Goal: Information Seeking & Learning: Learn about a topic

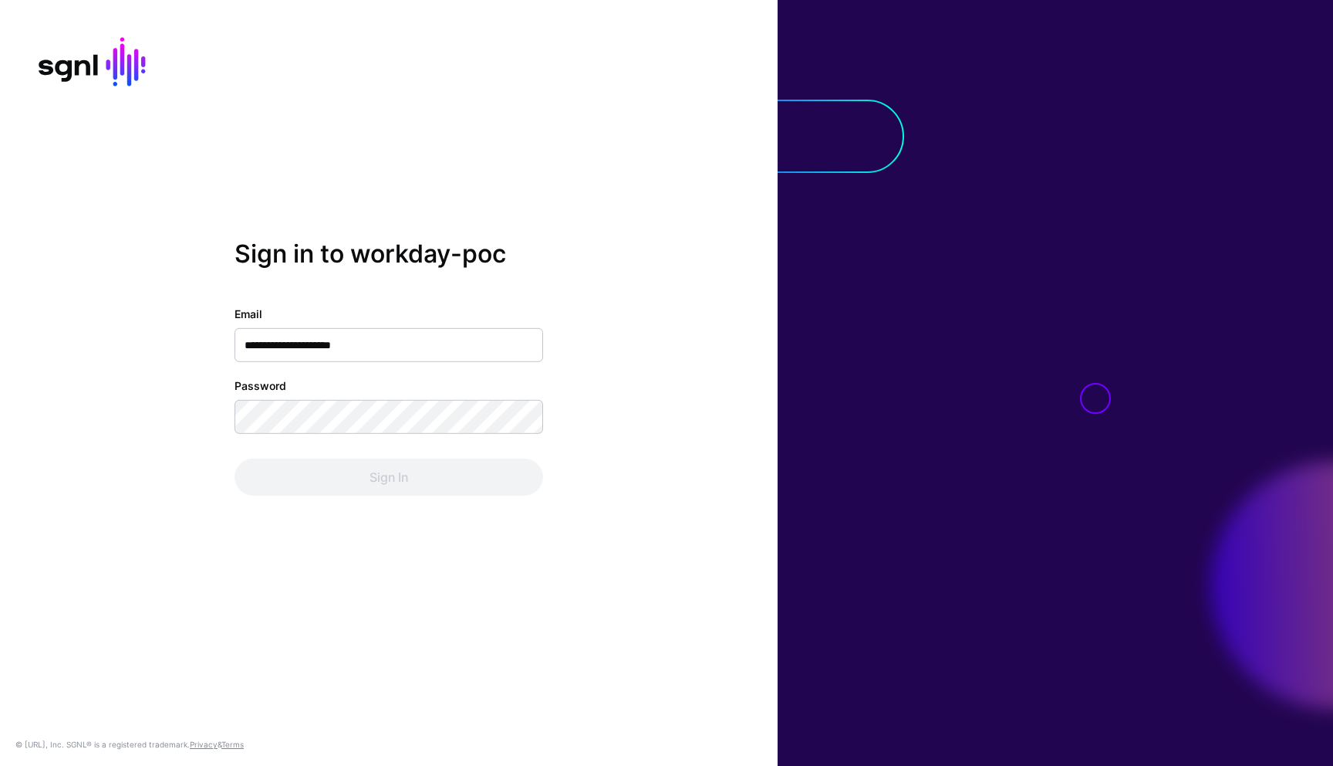
type input "**********"
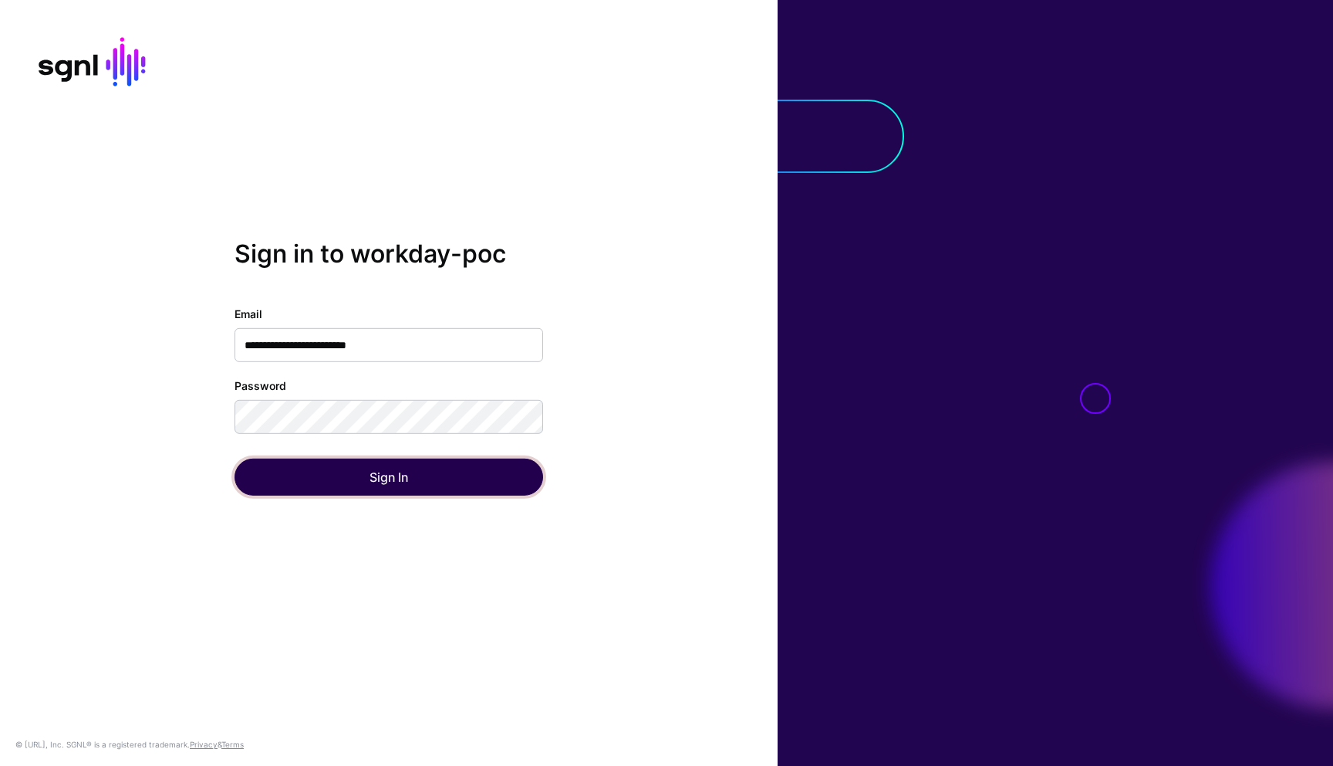
click at [335, 473] on button "Sign In" at bounding box center [389, 476] width 309 height 37
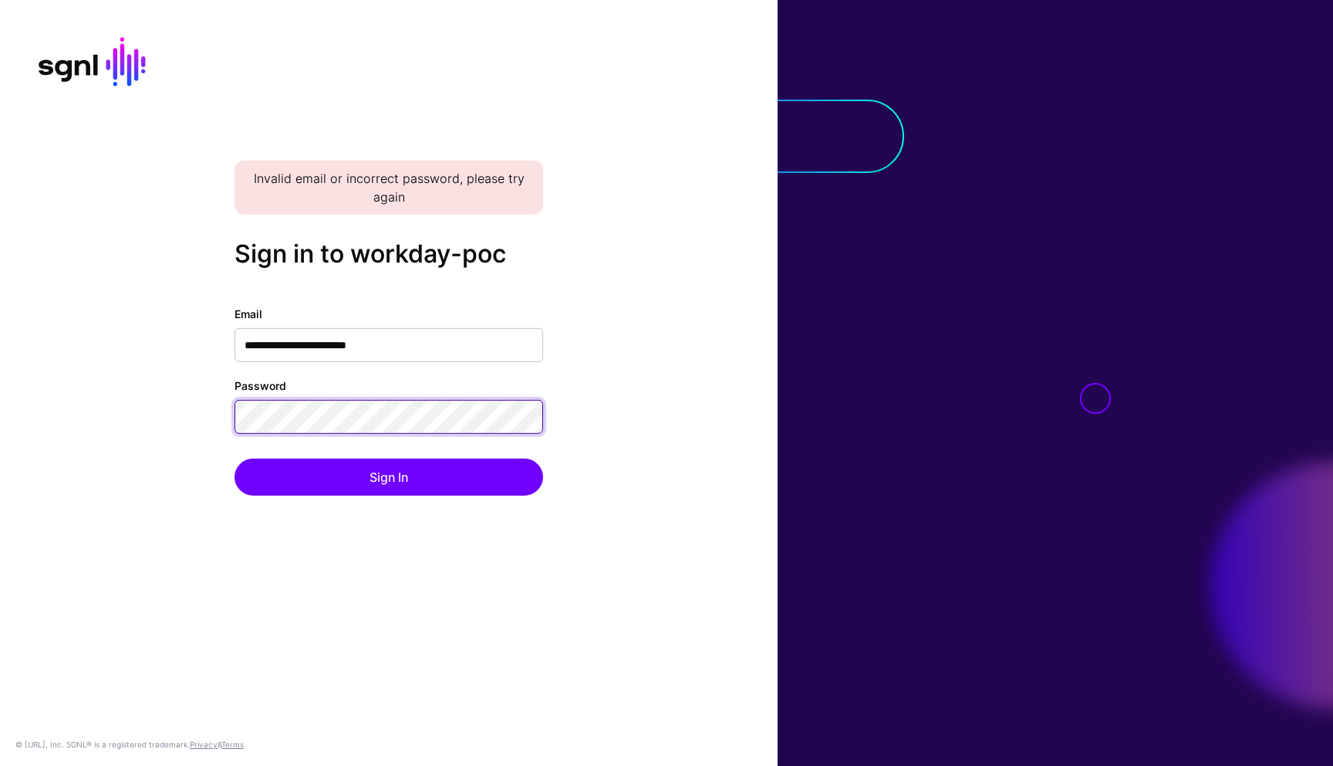
click at [222, 409] on div "**********" at bounding box center [389, 382] width 778 height 287
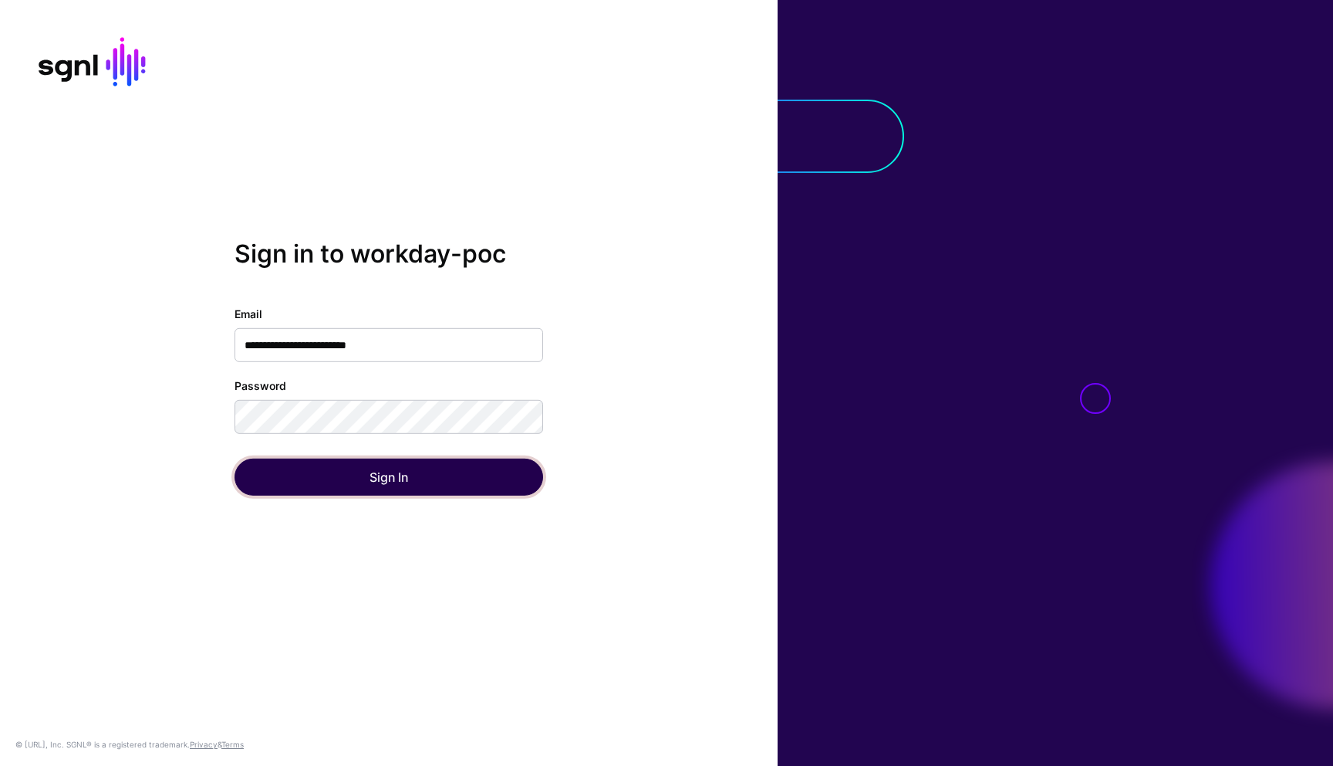
click at [378, 487] on button "Sign In" at bounding box center [389, 476] width 309 height 37
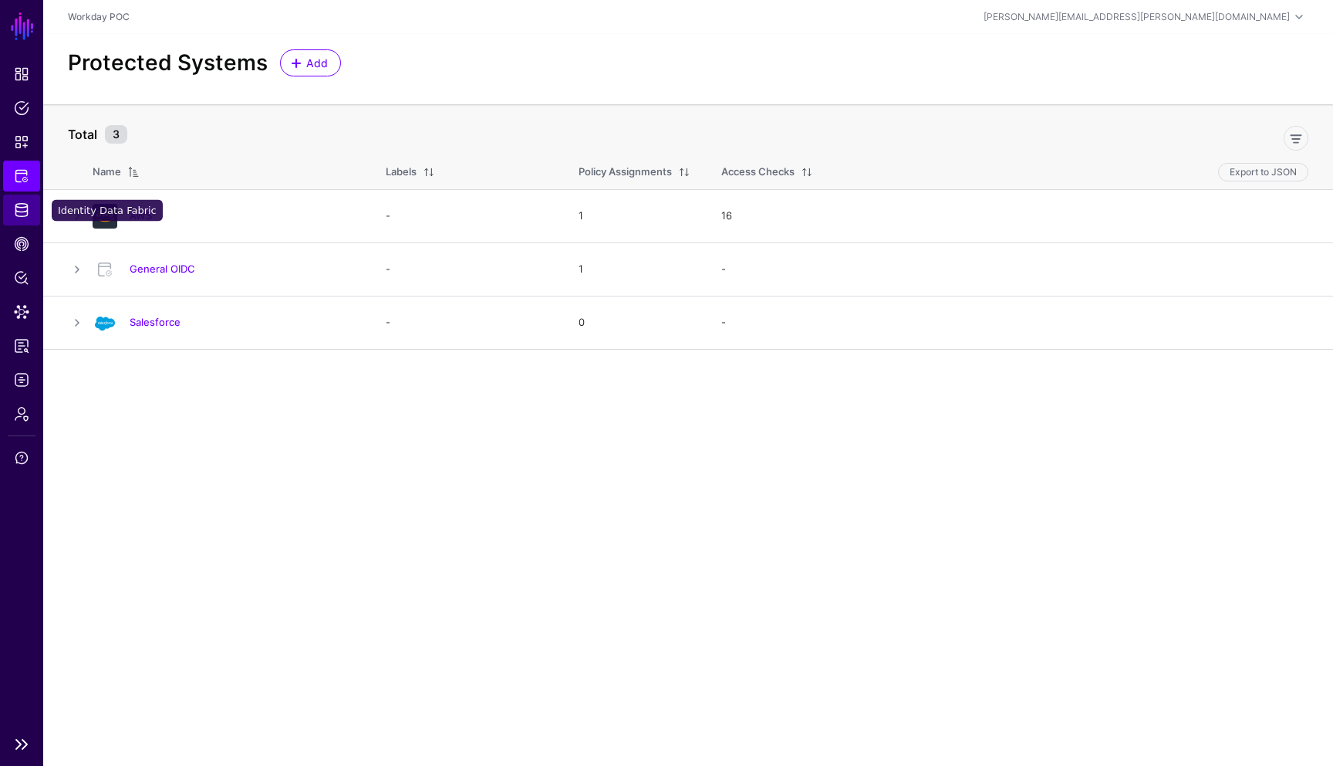
click at [25, 218] on link "Identity Data Fabric" at bounding box center [21, 209] width 37 height 31
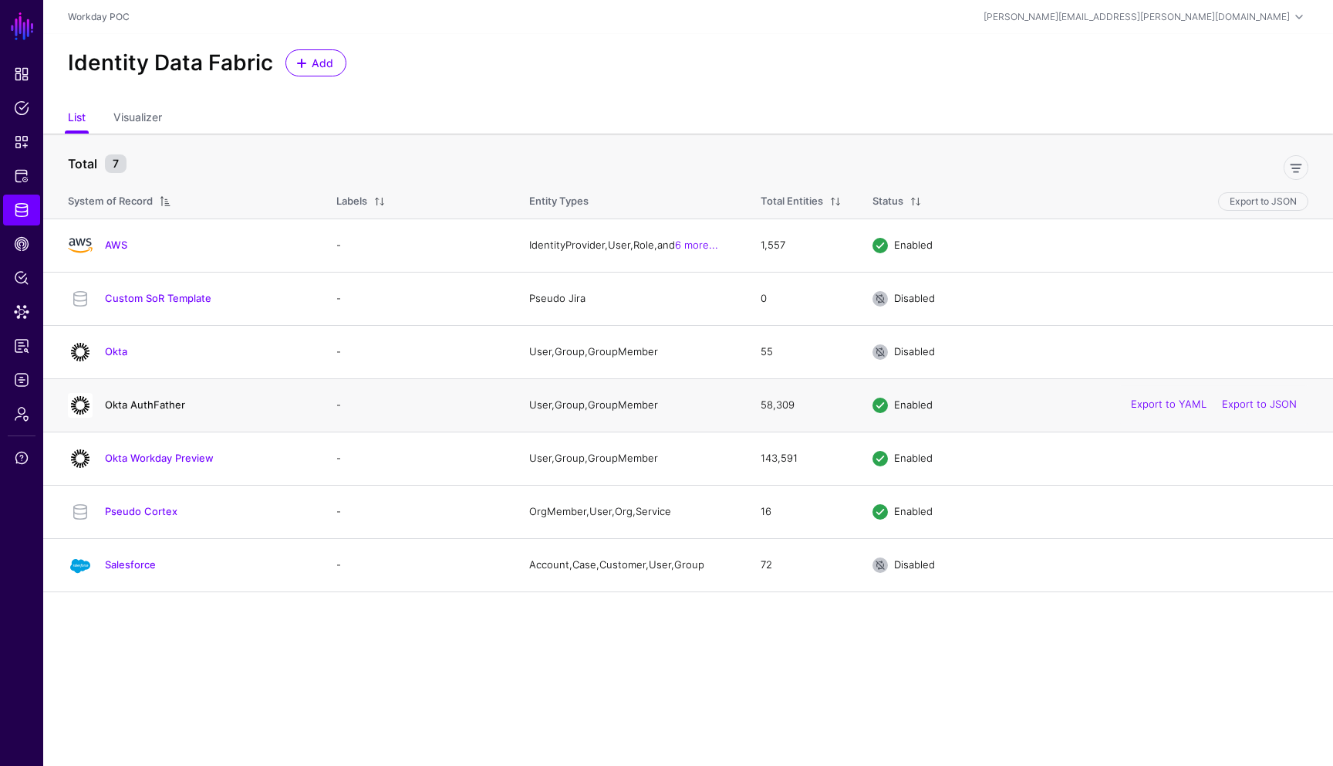
click at [144, 407] on link "Okta AuthFather" at bounding box center [145, 404] width 80 height 12
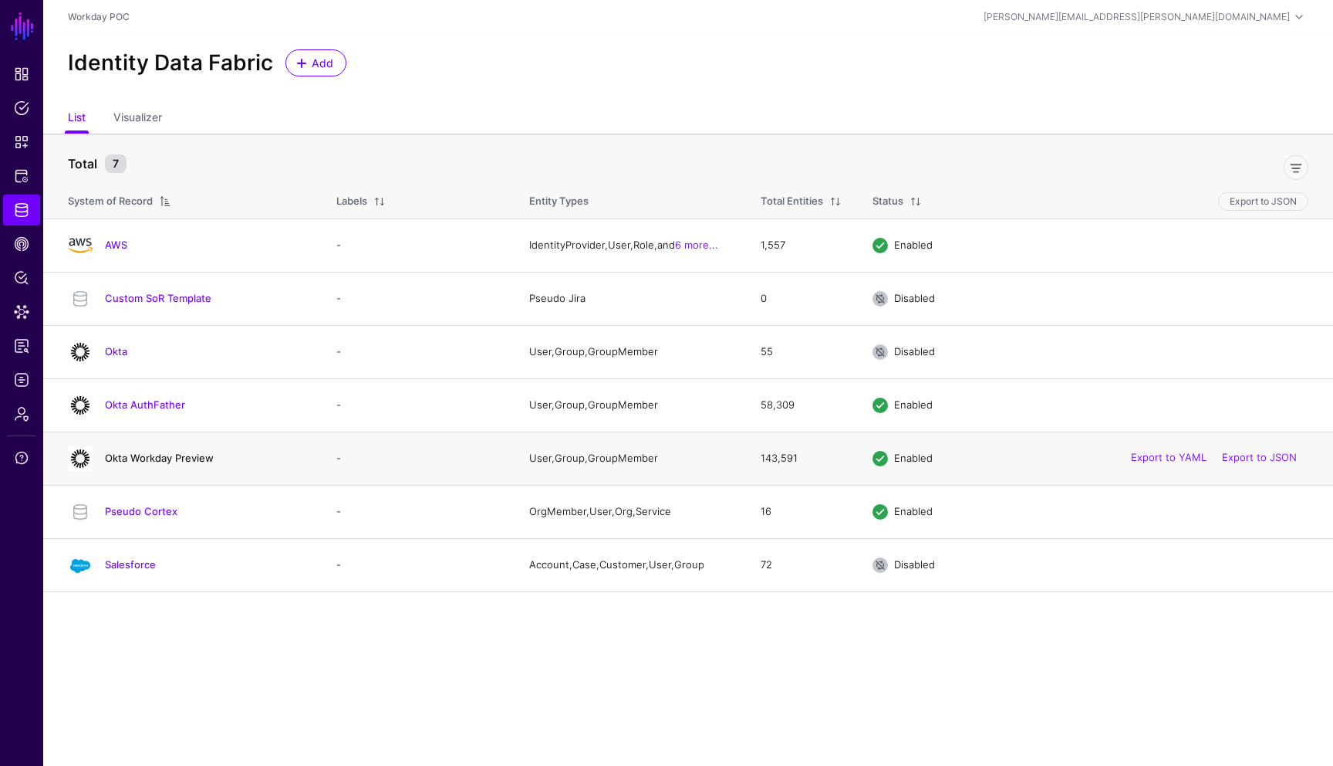
click at [156, 457] on link "Okta Workday Preview" at bounding box center [159, 457] width 109 height 12
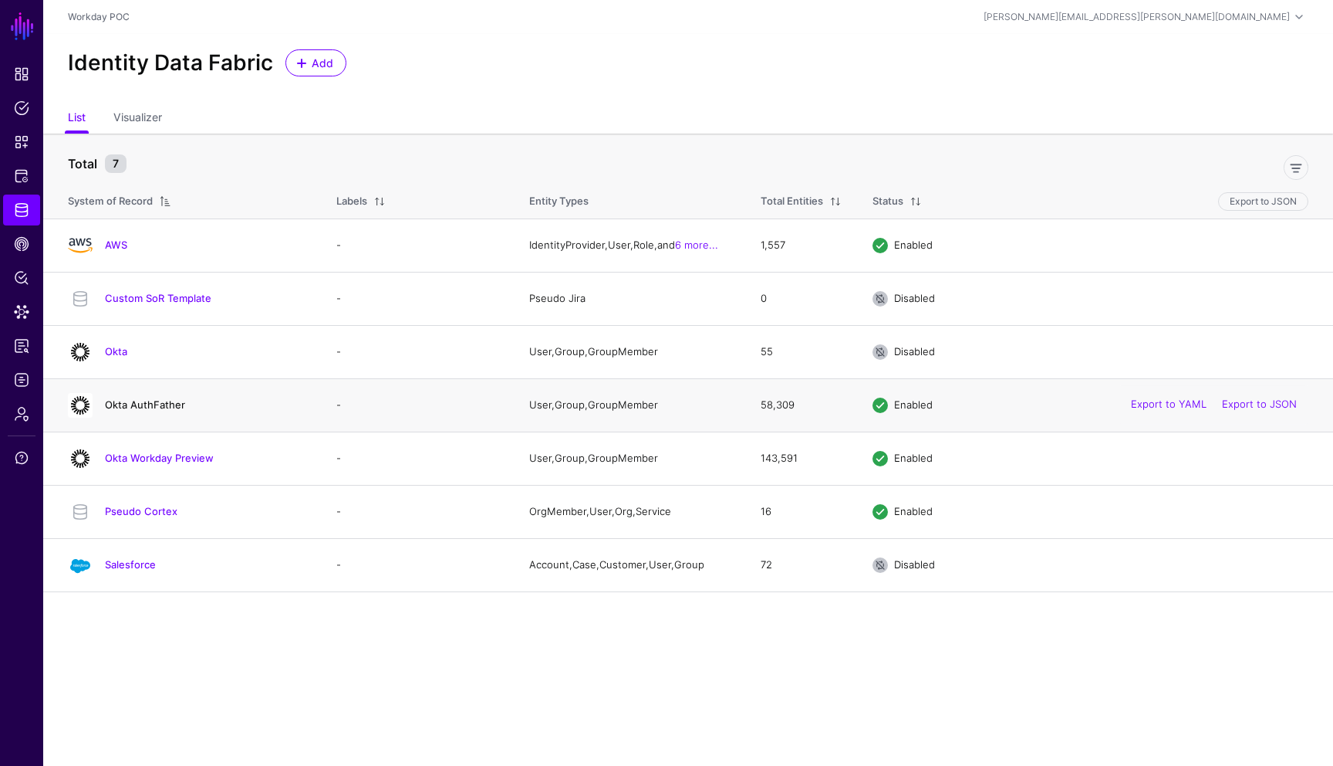
click at [159, 407] on link "Okta AuthFather" at bounding box center [145, 404] width 80 height 12
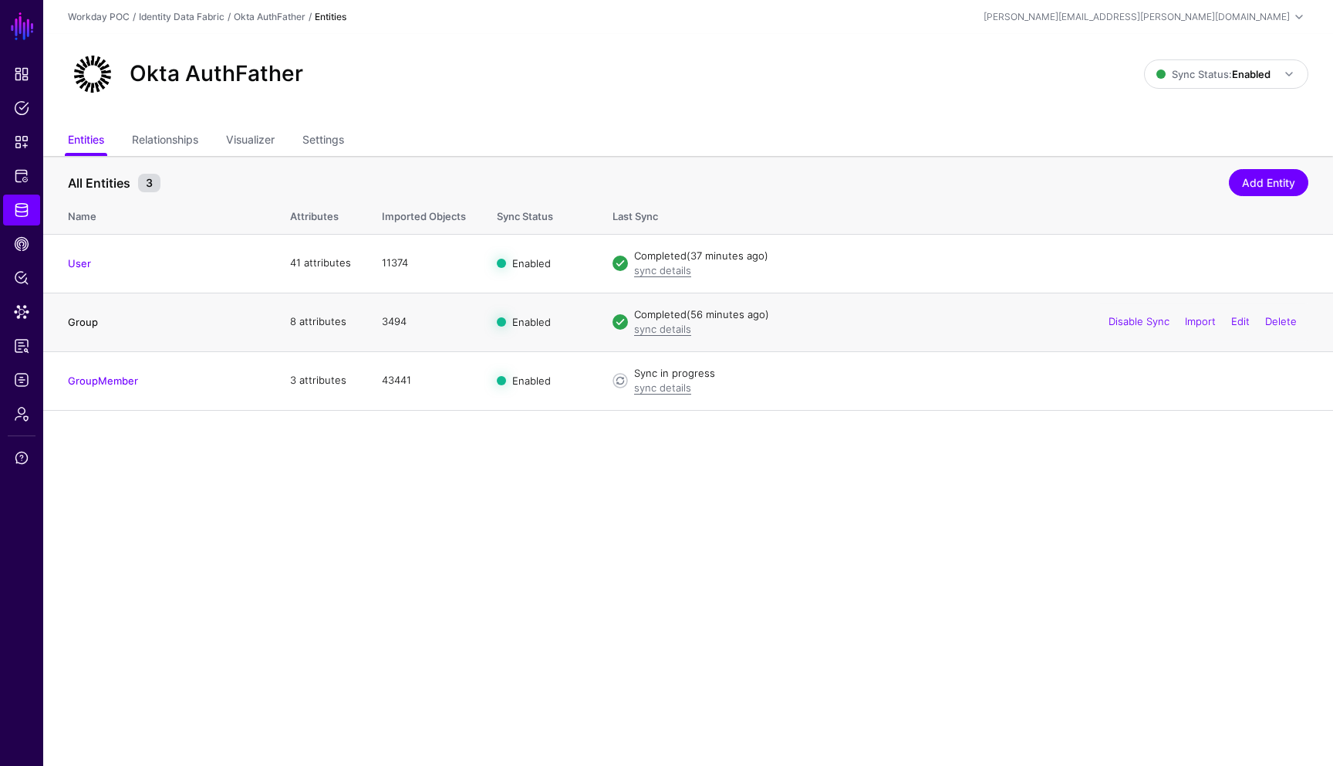
click at [86, 323] on link "Group" at bounding box center [83, 322] width 30 height 12
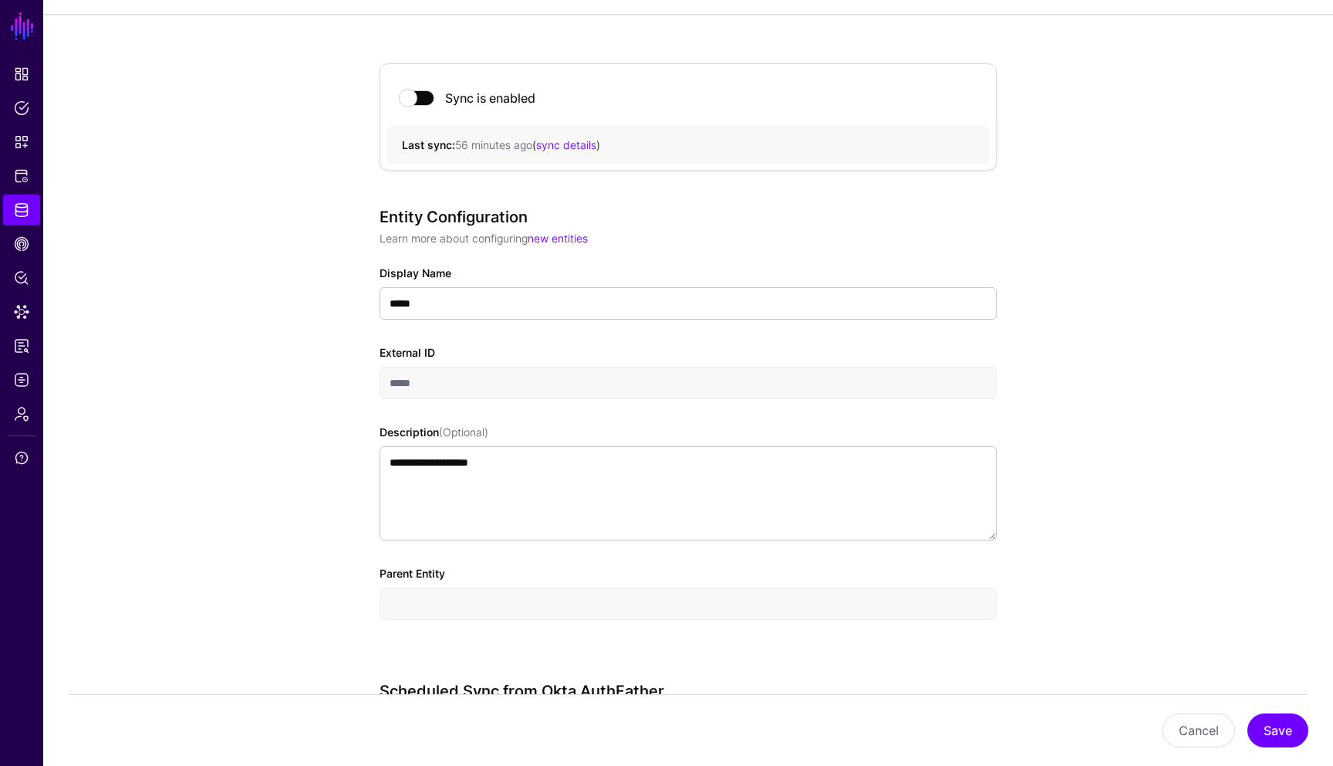
scroll to position [123, 0]
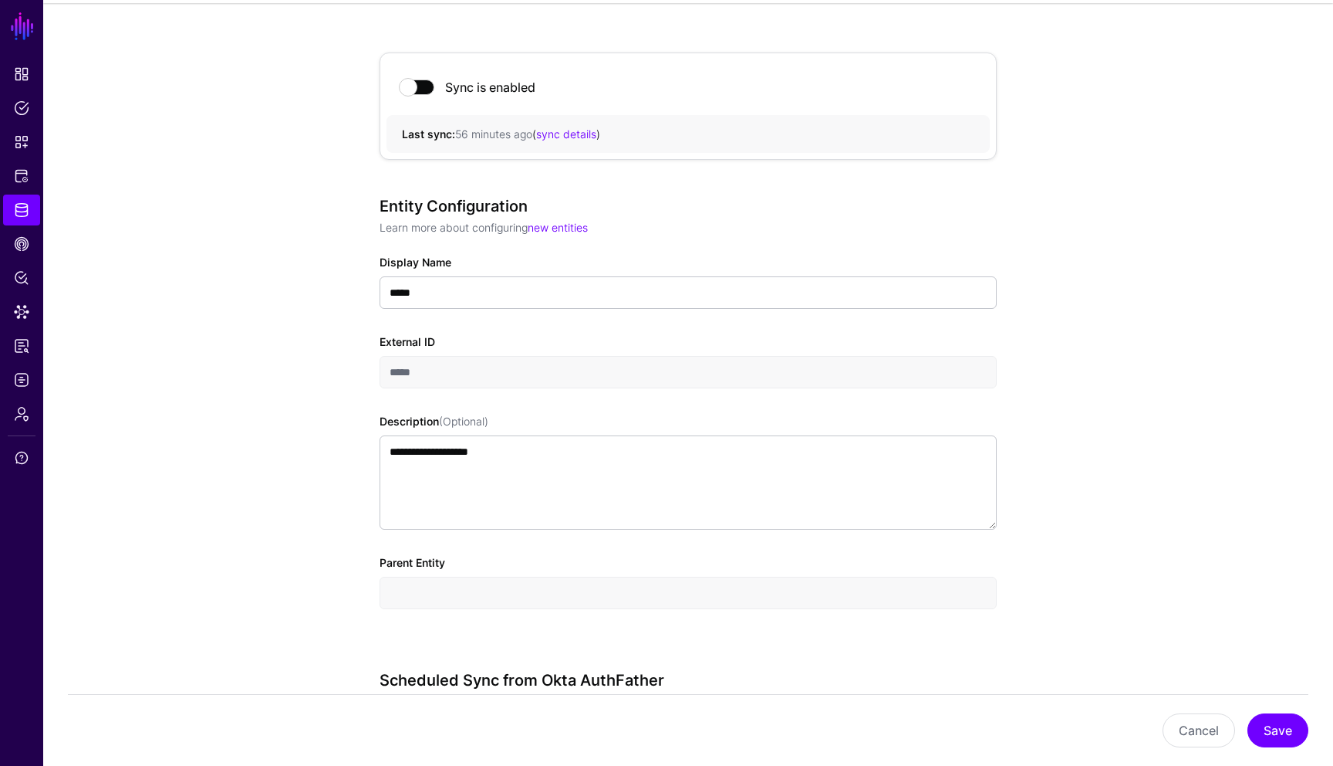
click at [1158, 536] on div "**********" at bounding box center [688, 739] width 1290 height 1473
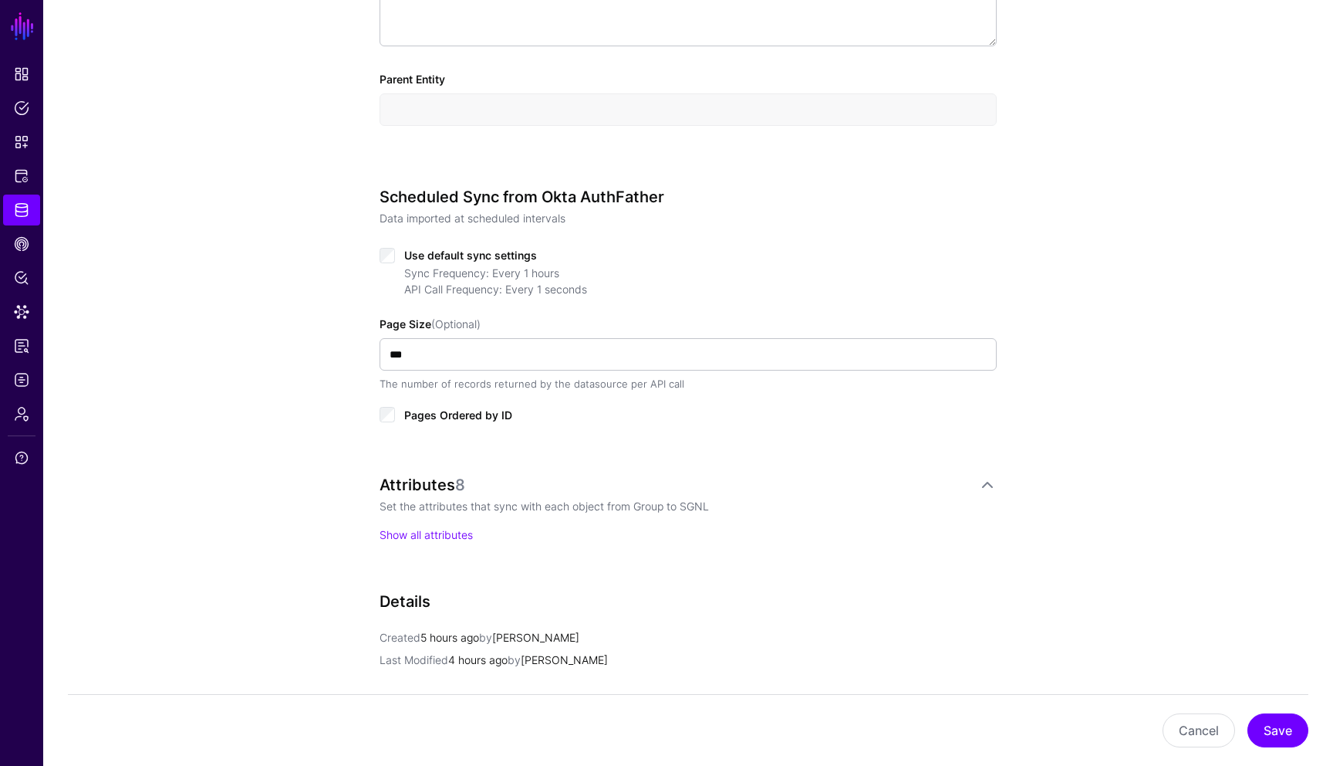
scroll to position [617, 0]
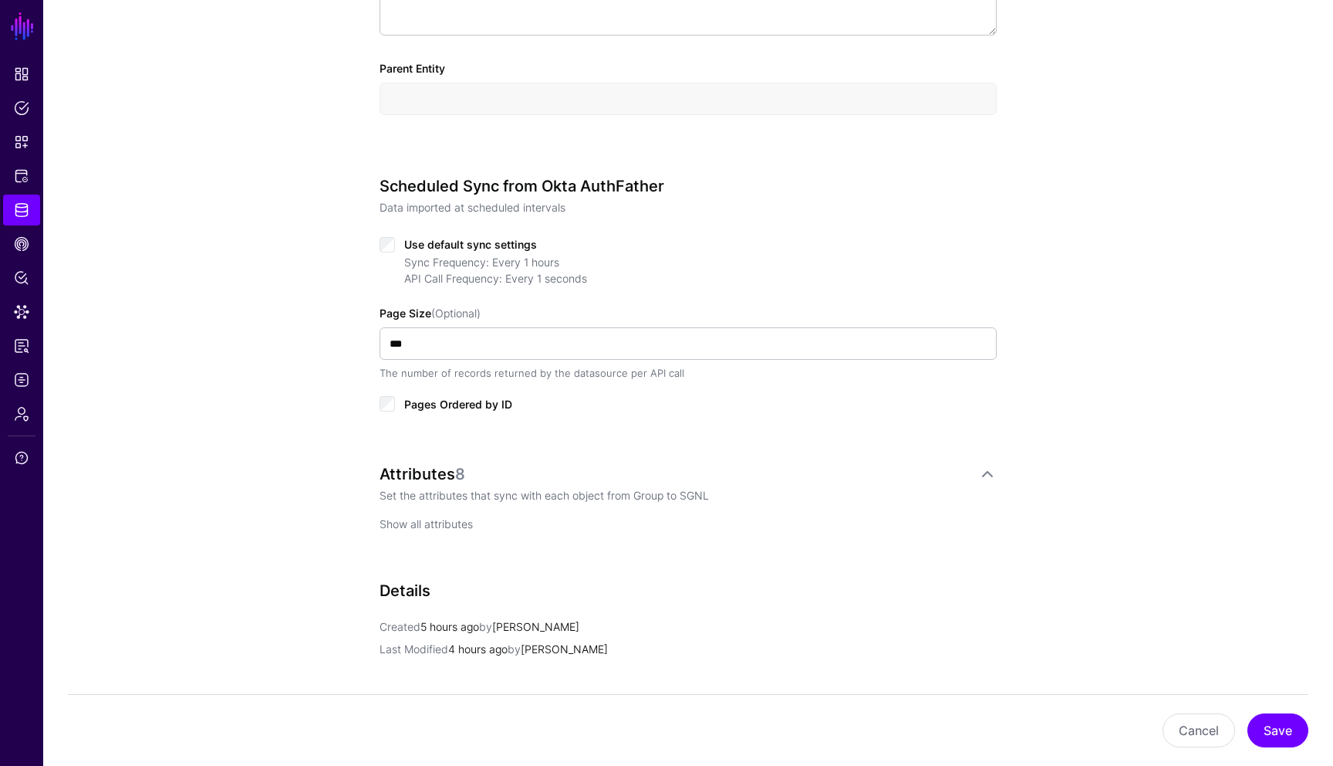
click at [468, 526] on link "Show all attributes" at bounding box center [426, 523] width 93 height 13
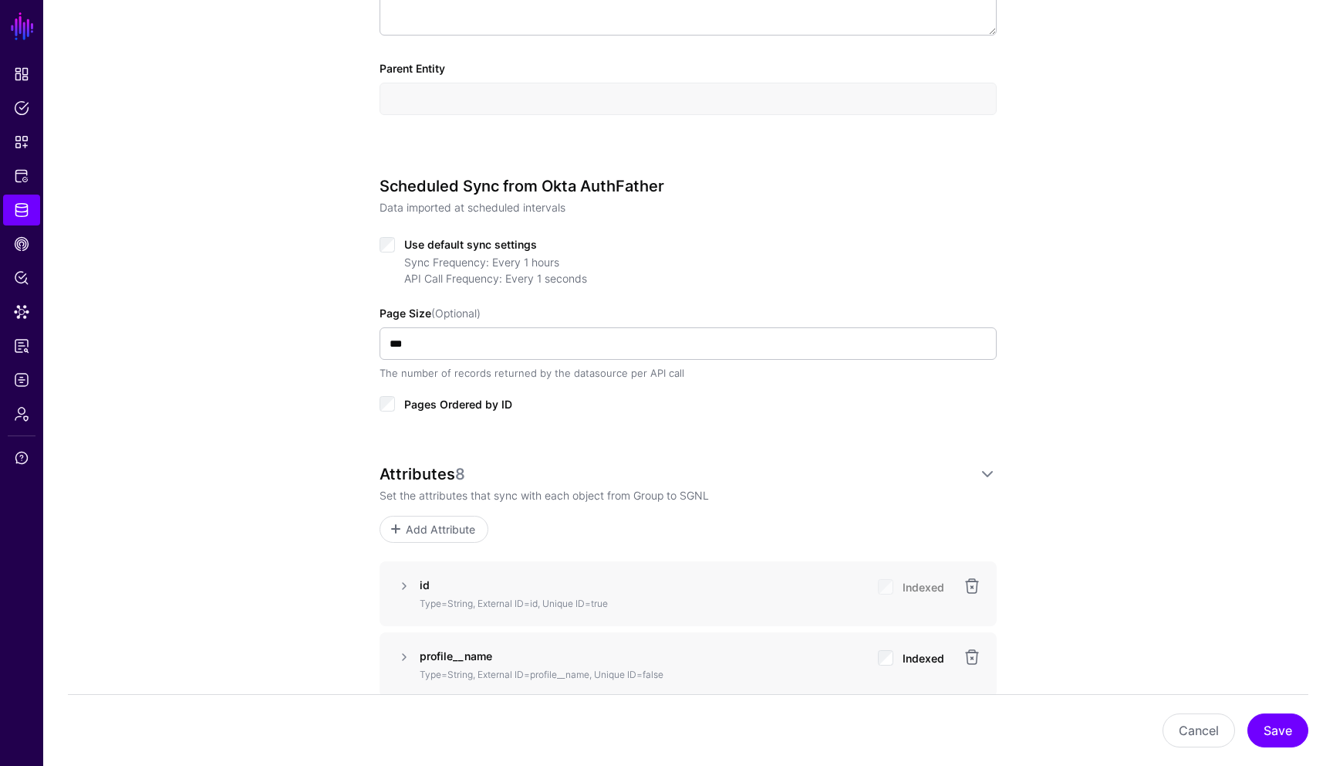
click at [1060, 482] on div "**********" at bounding box center [688, 547] width 1290 height 2077
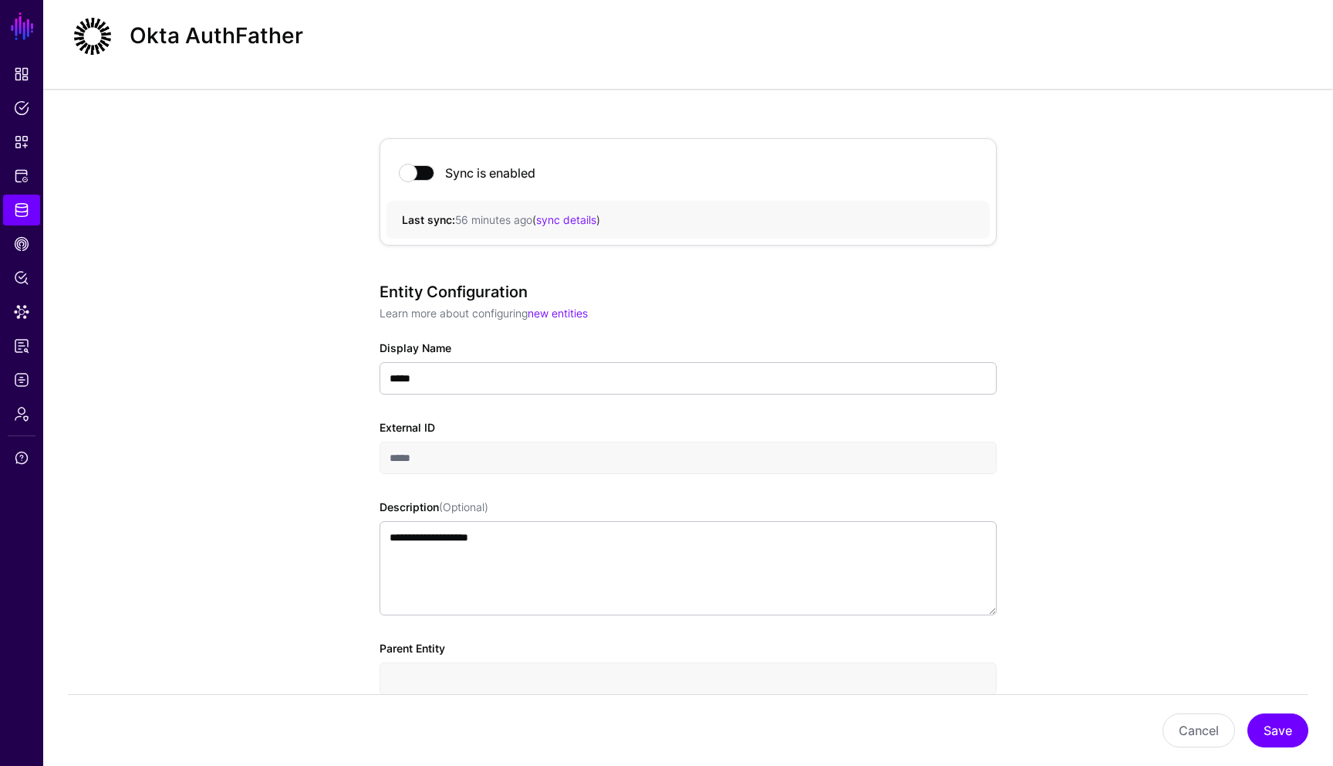
scroll to position [0, 0]
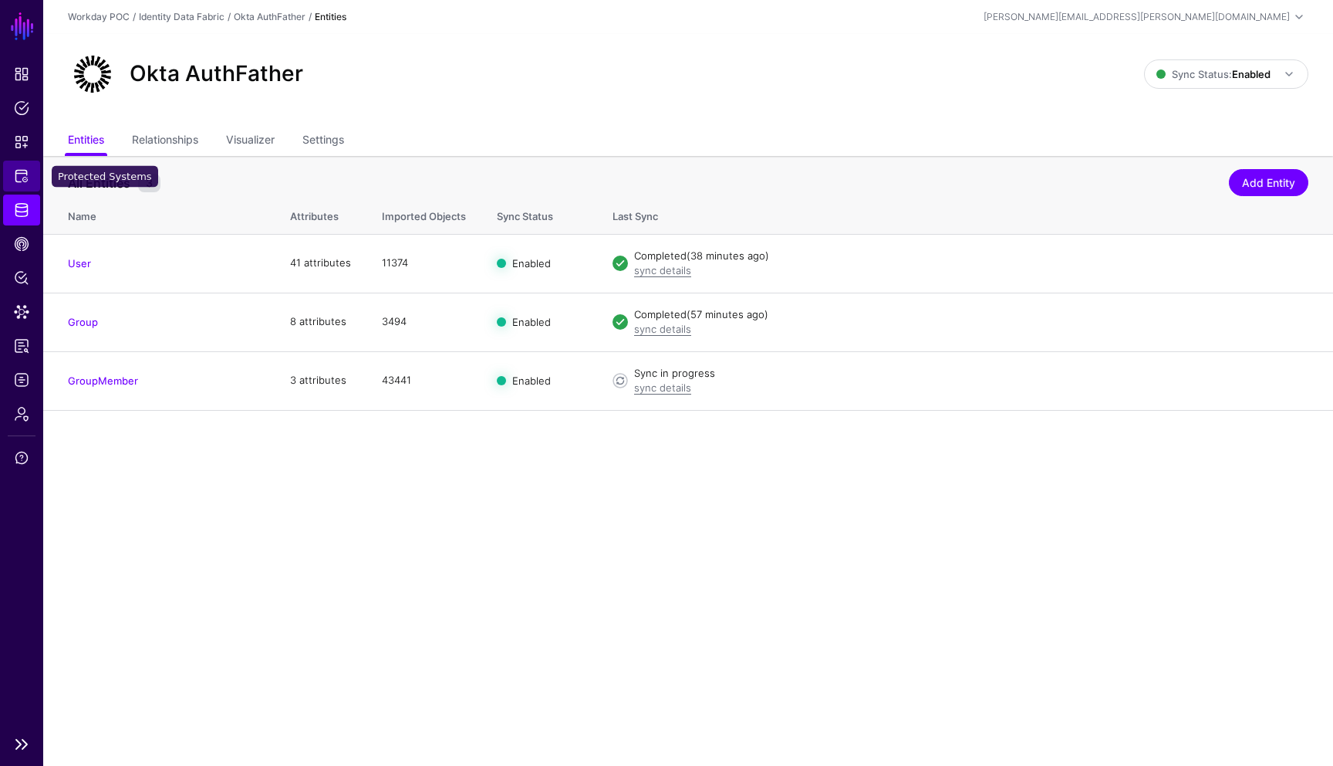
click at [17, 174] on span "Protected Systems" at bounding box center [21, 175] width 15 height 15
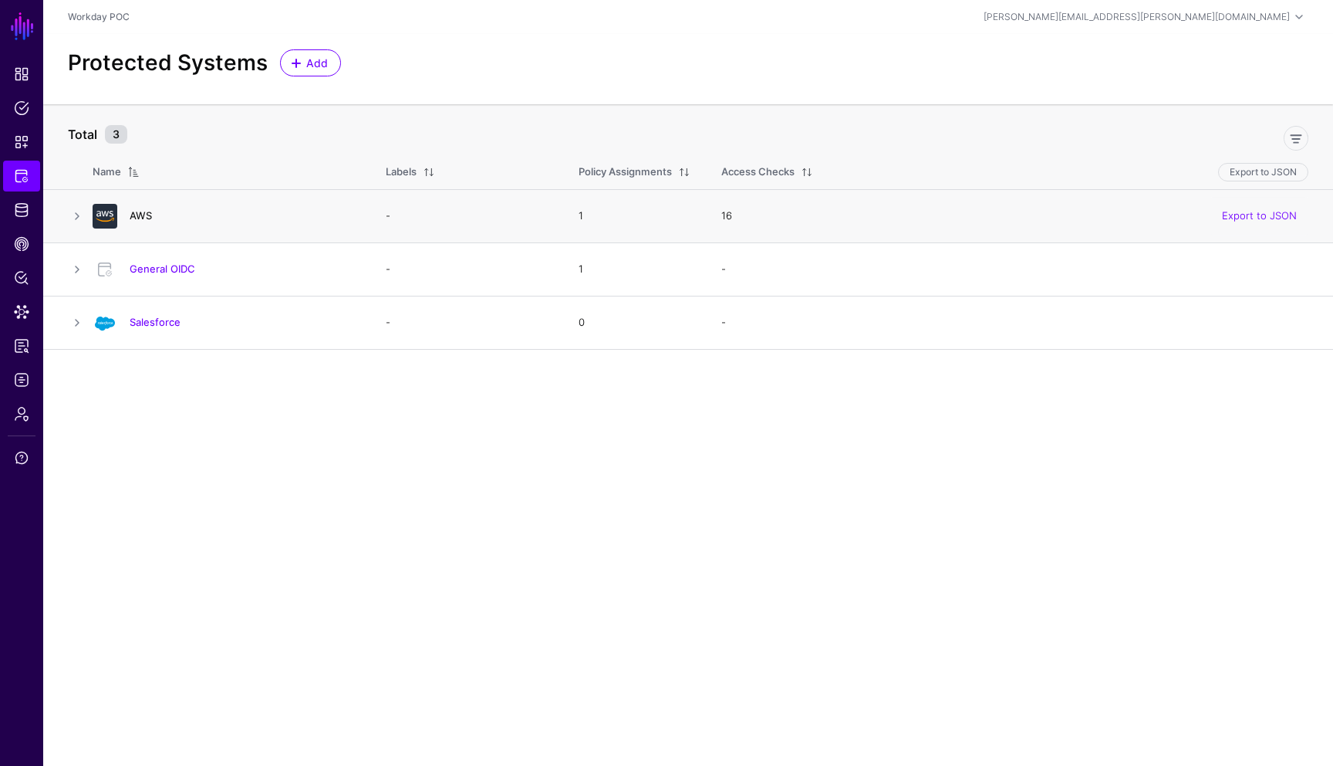
click at [140, 211] on link "AWS" at bounding box center [141, 215] width 22 height 12
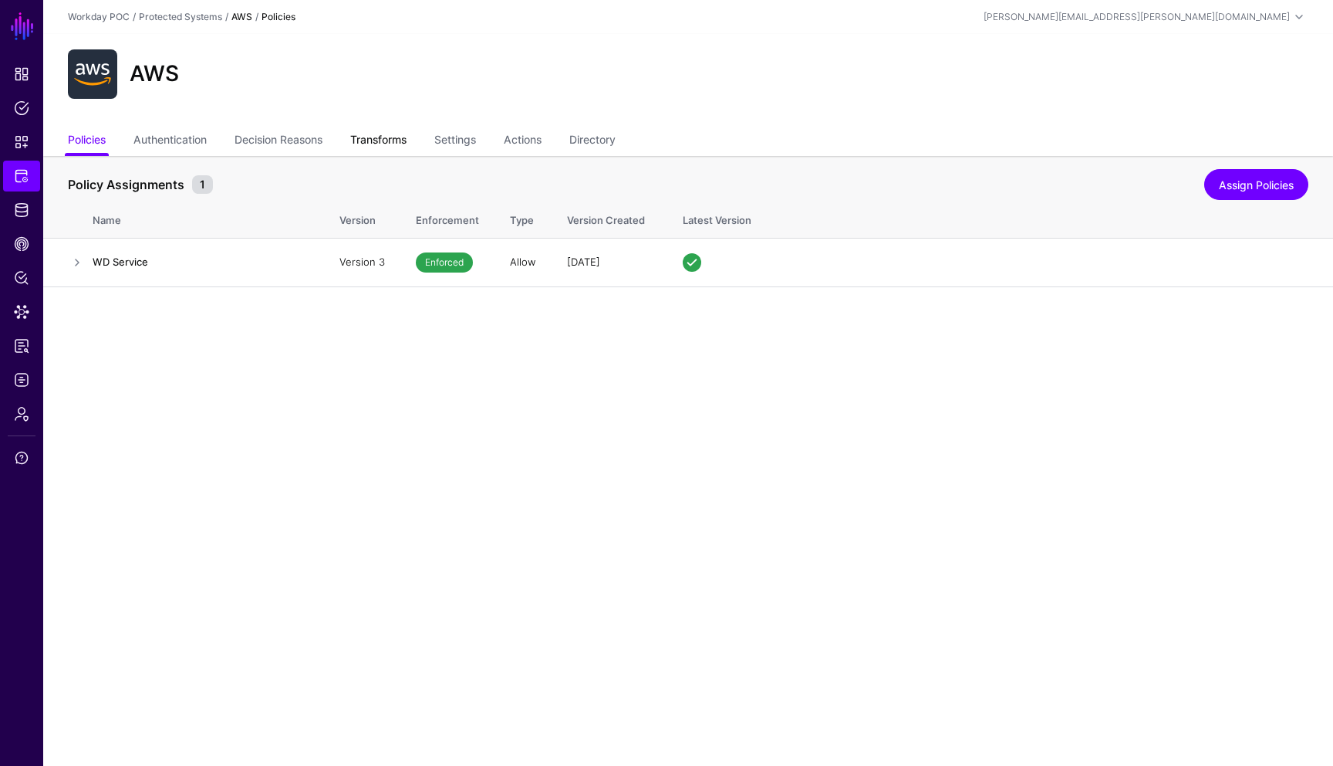
click at [380, 144] on link "Transforms" at bounding box center [378, 141] width 56 height 29
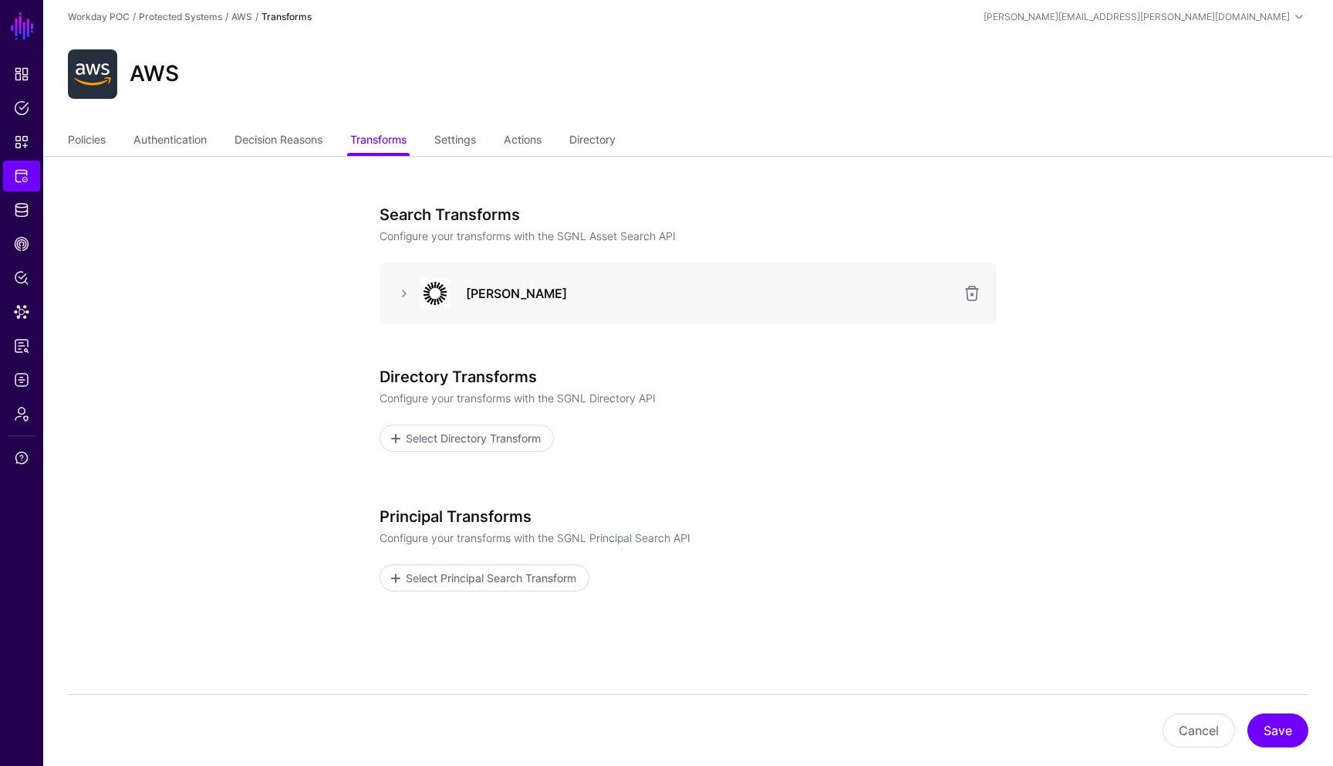
click at [500, 313] on div "[PERSON_NAME]" at bounding box center [688, 293] width 617 height 62
click at [502, 302] on h3 "[PERSON_NAME]" at bounding box center [710, 293] width 488 height 19
click at [503, 286] on h3 "[PERSON_NAME]" at bounding box center [710, 293] width 488 height 19
click at [394, 294] on div at bounding box center [404, 293] width 25 height 19
click at [402, 294] on link at bounding box center [404, 293] width 19 height 19
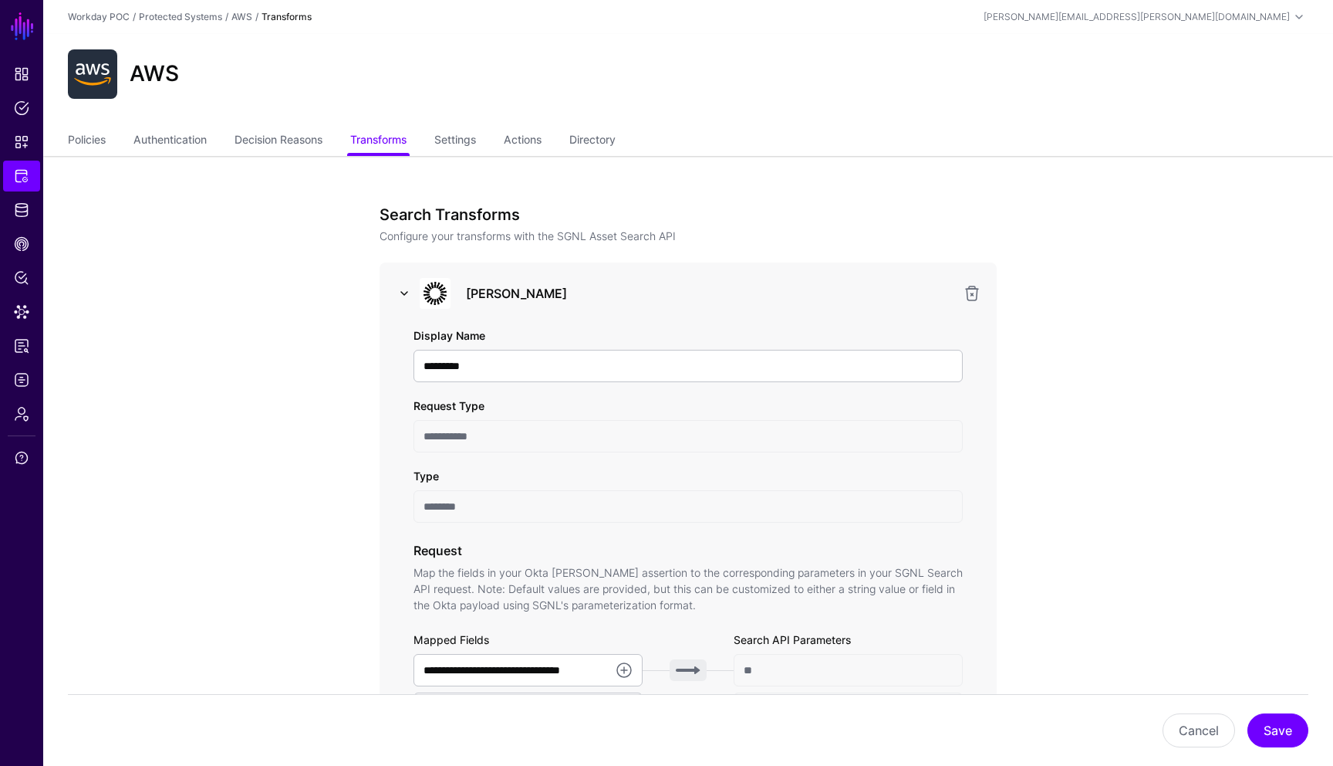
click at [406, 298] on link at bounding box center [404, 293] width 19 height 19
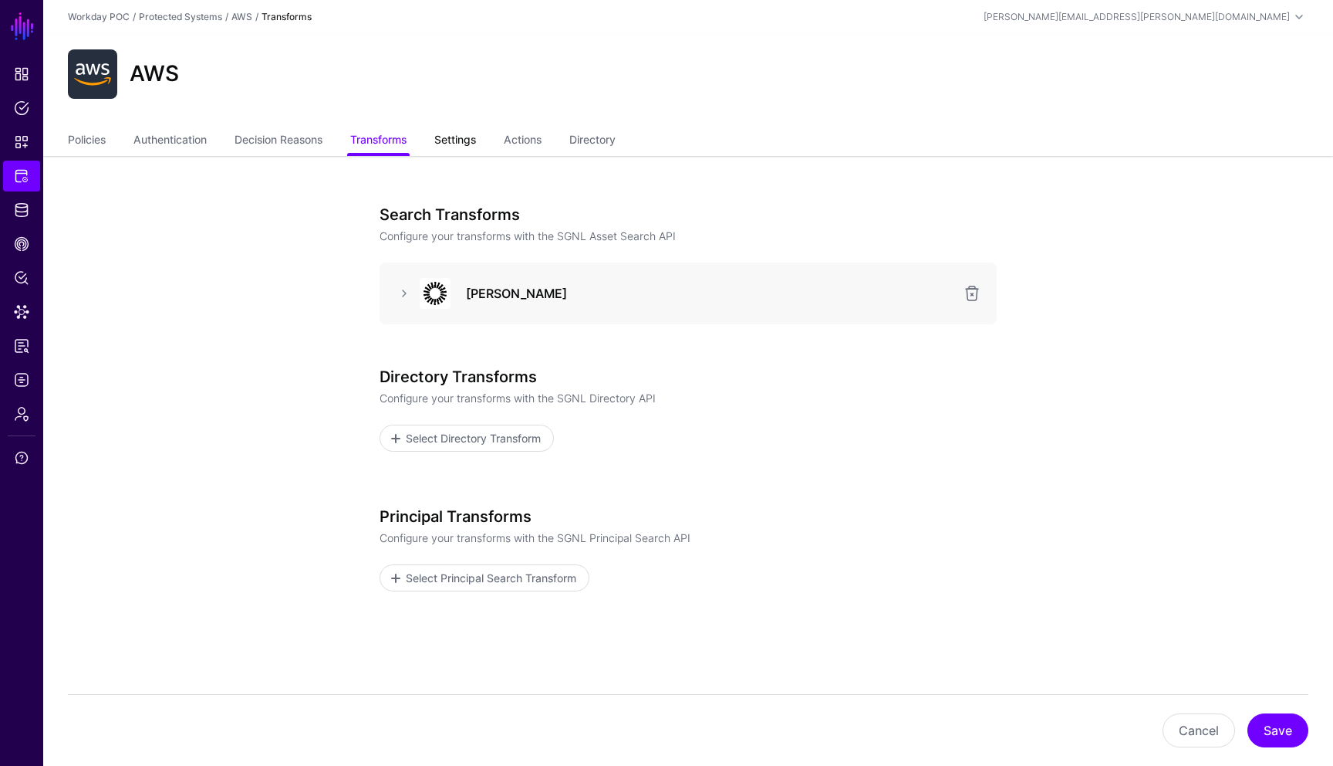
click at [461, 144] on link "Settings" at bounding box center [455, 141] width 42 height 29
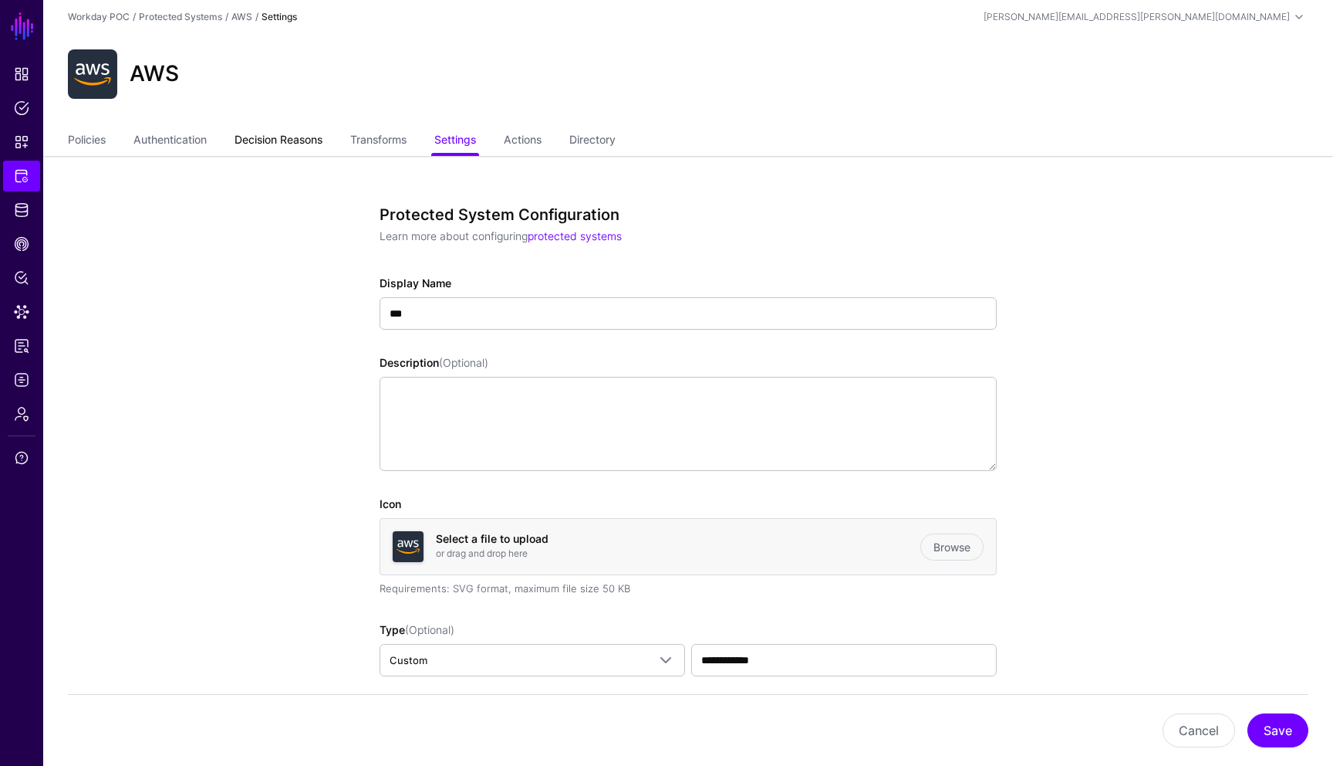
click at [306, 142] on link "Decision Reasons" at bounding box center [279, 141] width 88 height 29
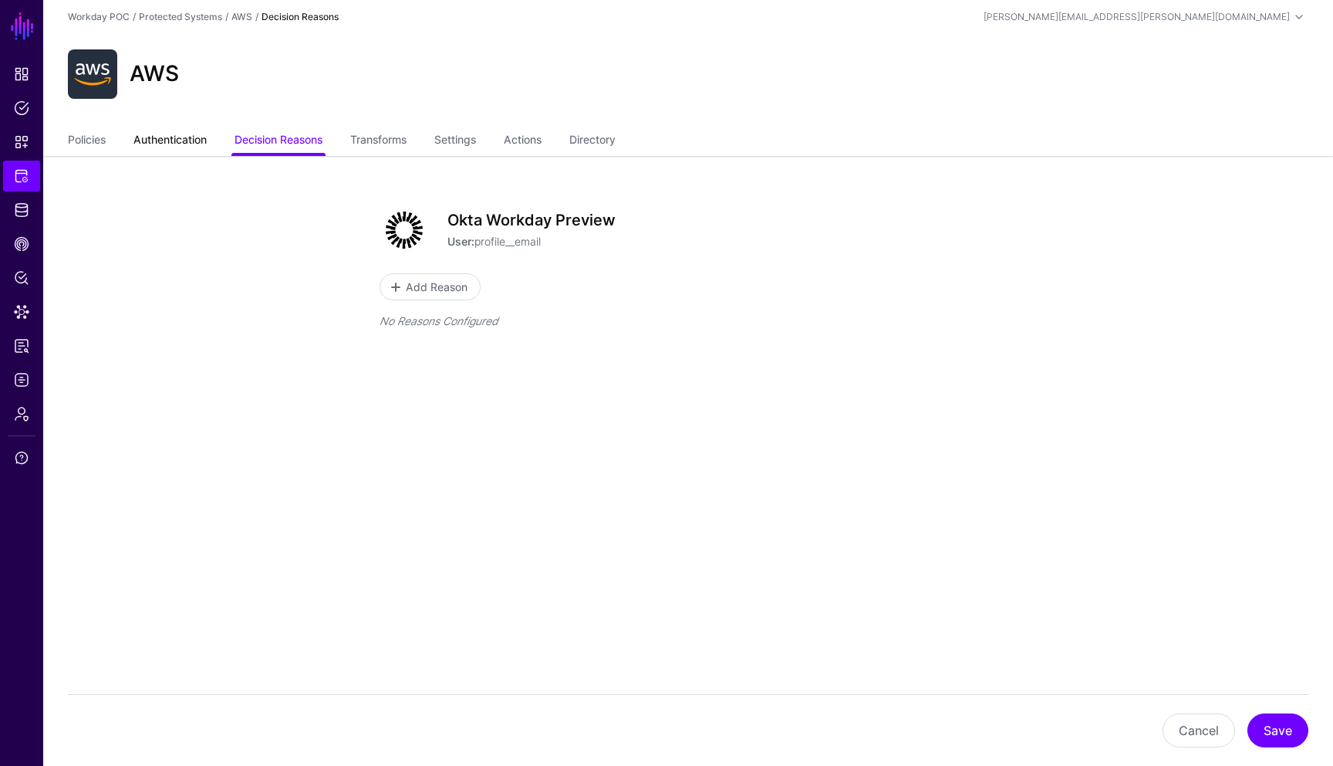
click at [191, 149] on link "Authentication" at bounding box center [170, 141] width 73 height 29
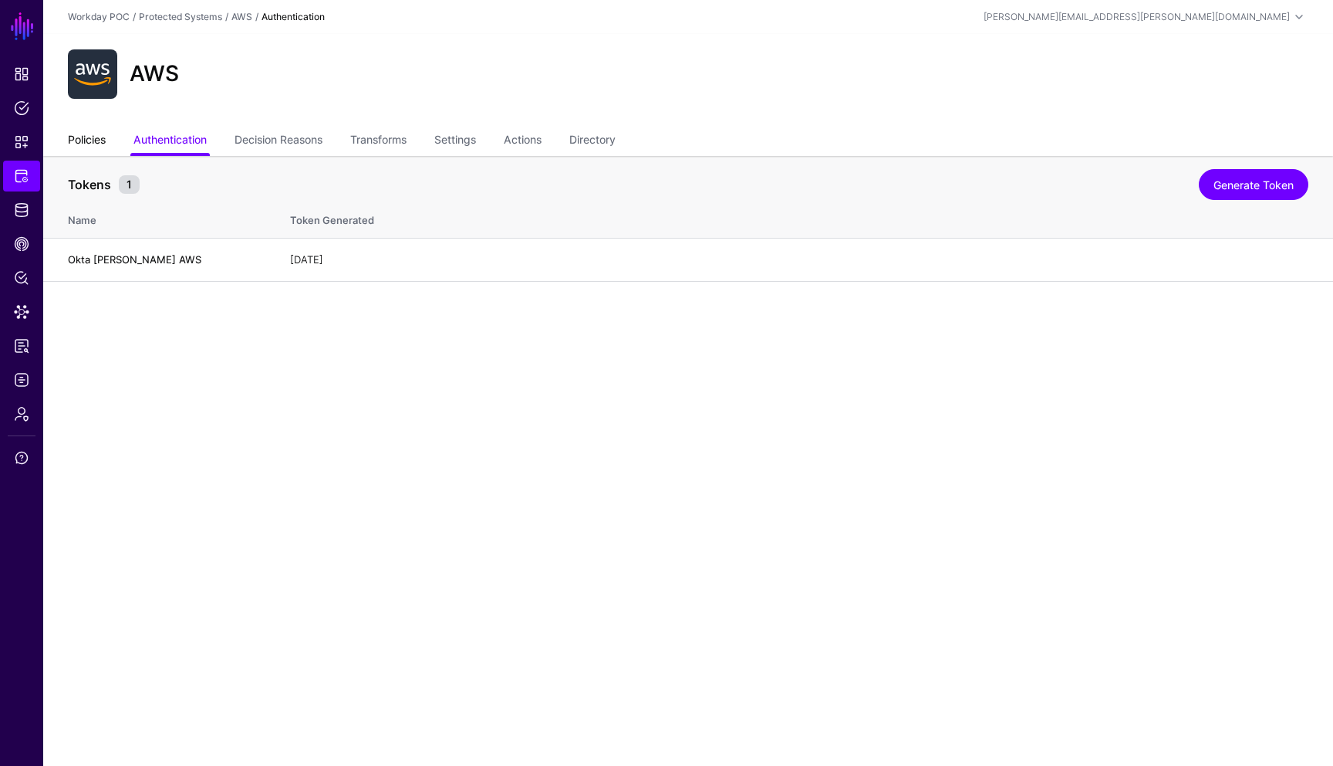
click at [93, 142] on link "Policies" at bounding box center [87, 141] width 38 height 29
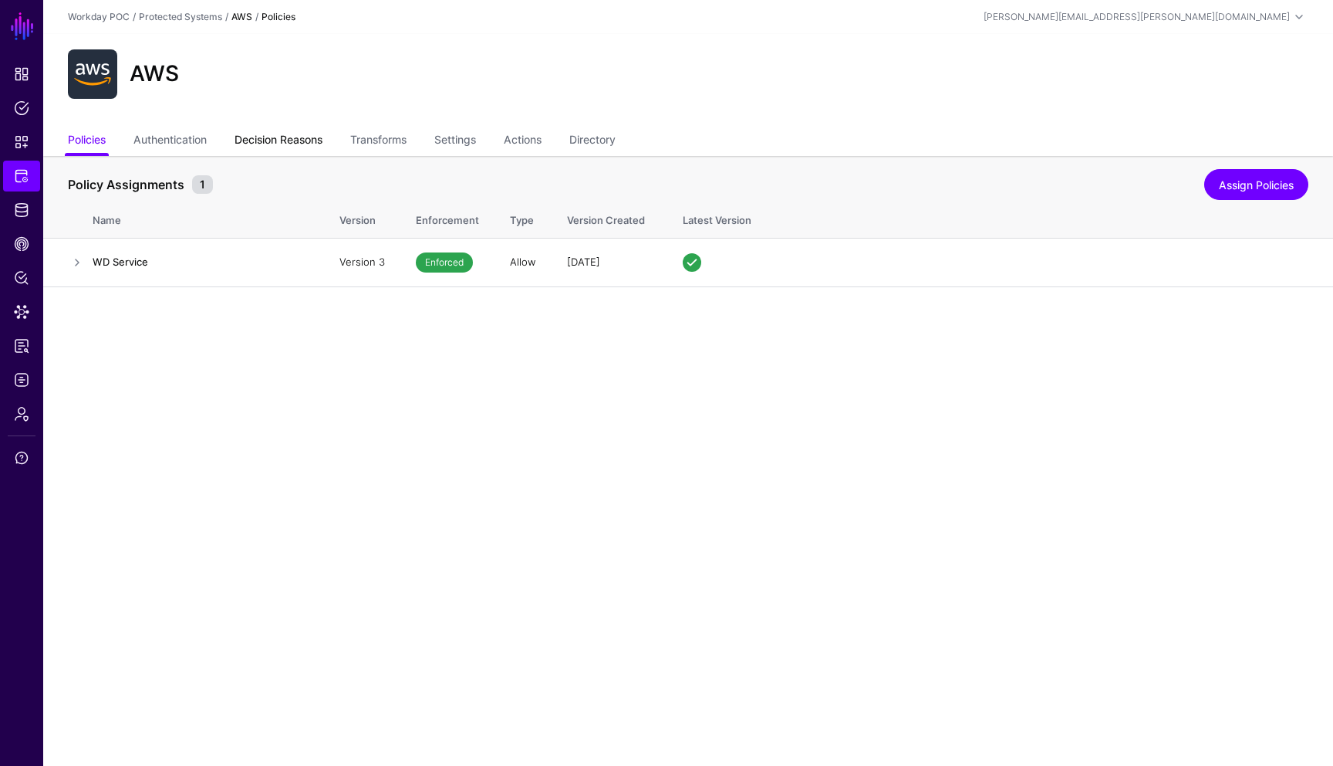
click at [287, 138] on link "Decision Reasons" at bounding box center [279, 141] width 88 height 29
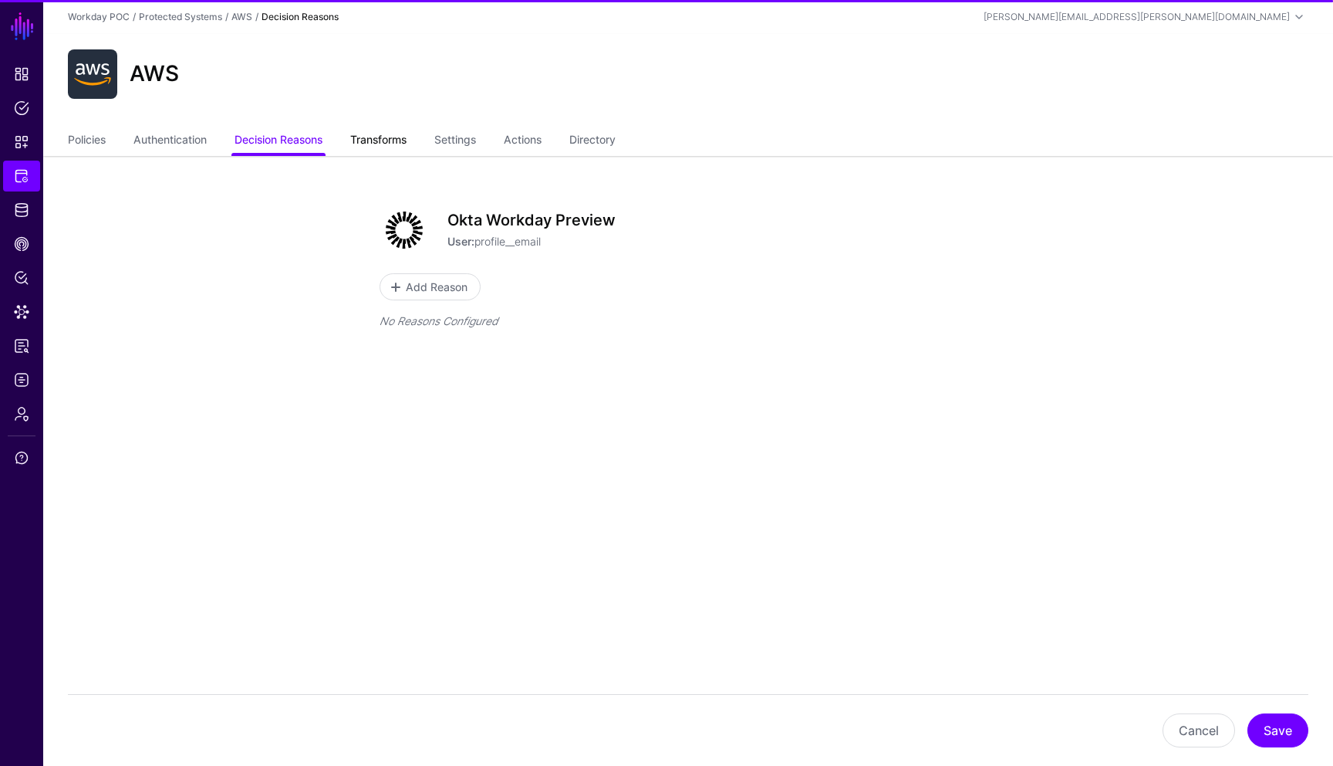
click at [396, 145] on link "Transforms" at bounding box center [378, 141] width 56 height 29
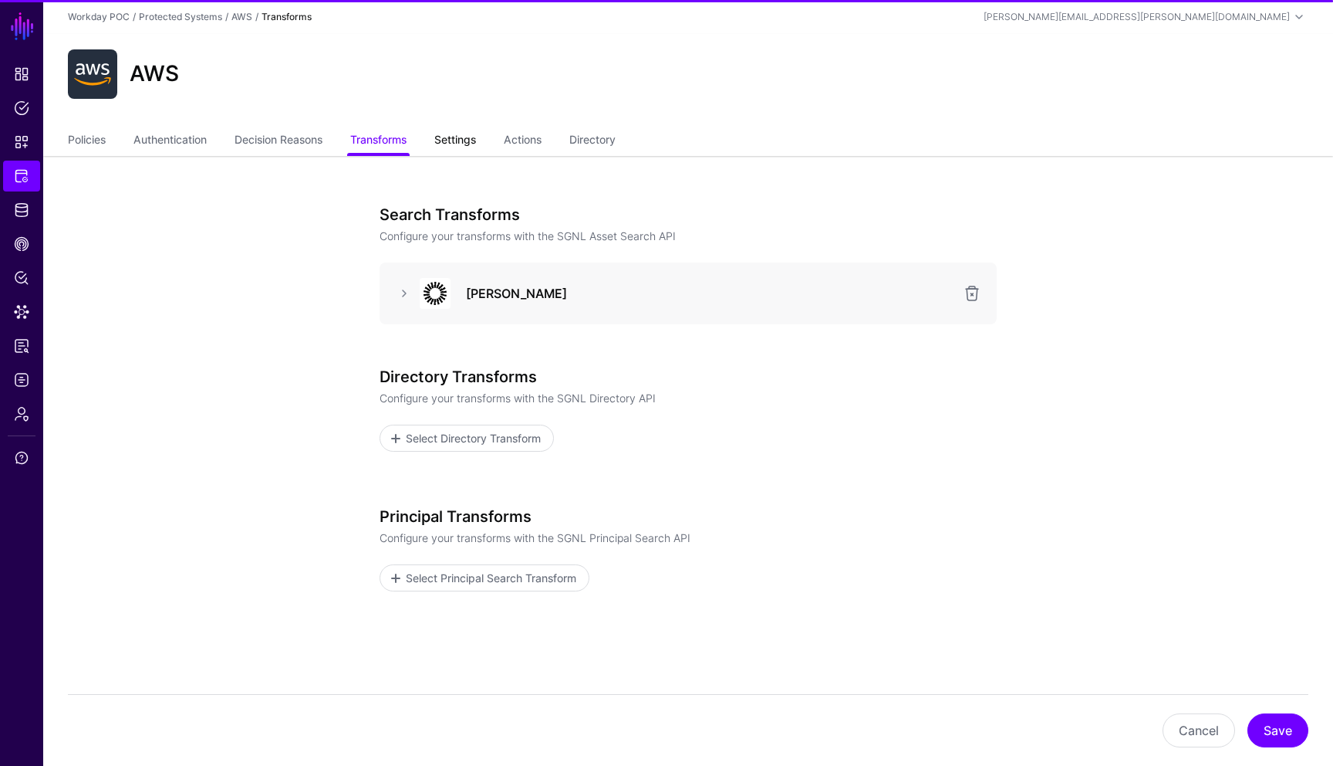
click at [470, 147] on link "Settings" at bounding box center [455, 141] width 42 height 29
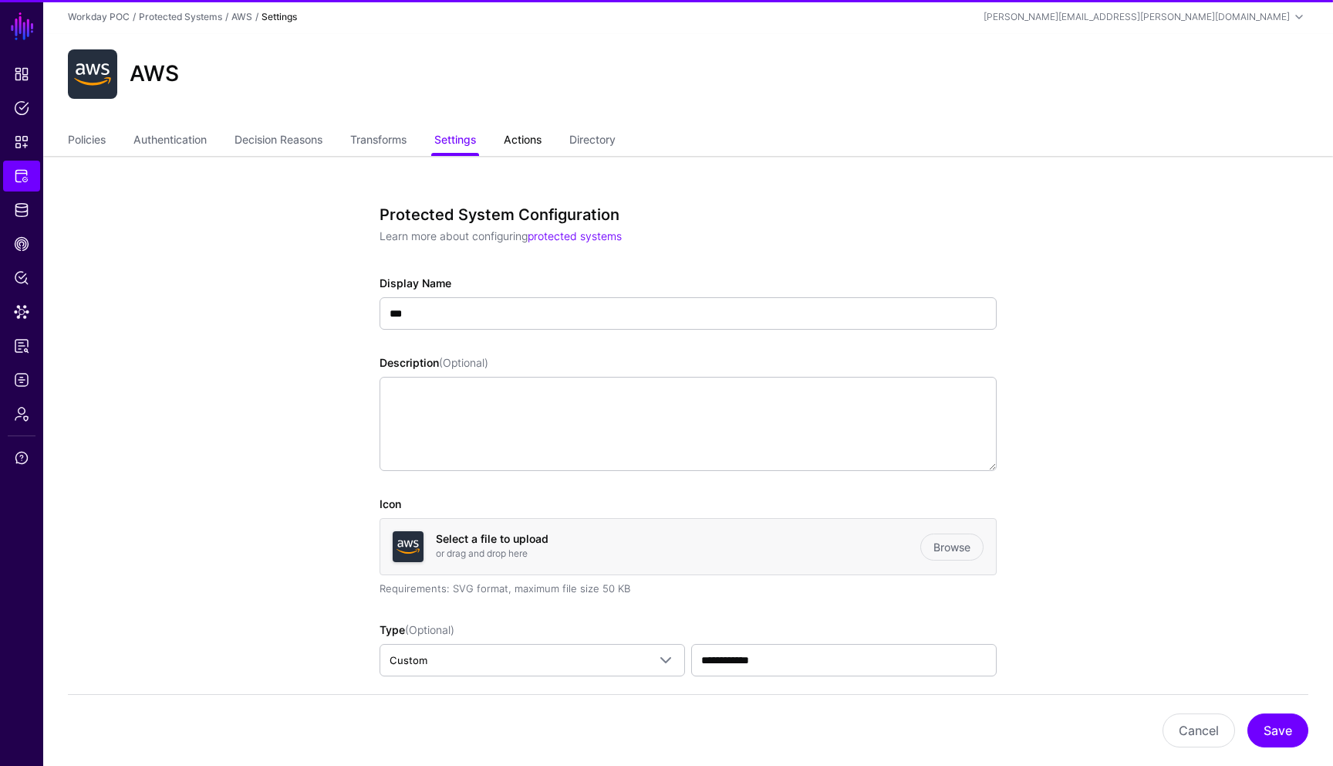
click at [524, 146] on link "Actions" at bounding box center [523, 141] width 38 height 29
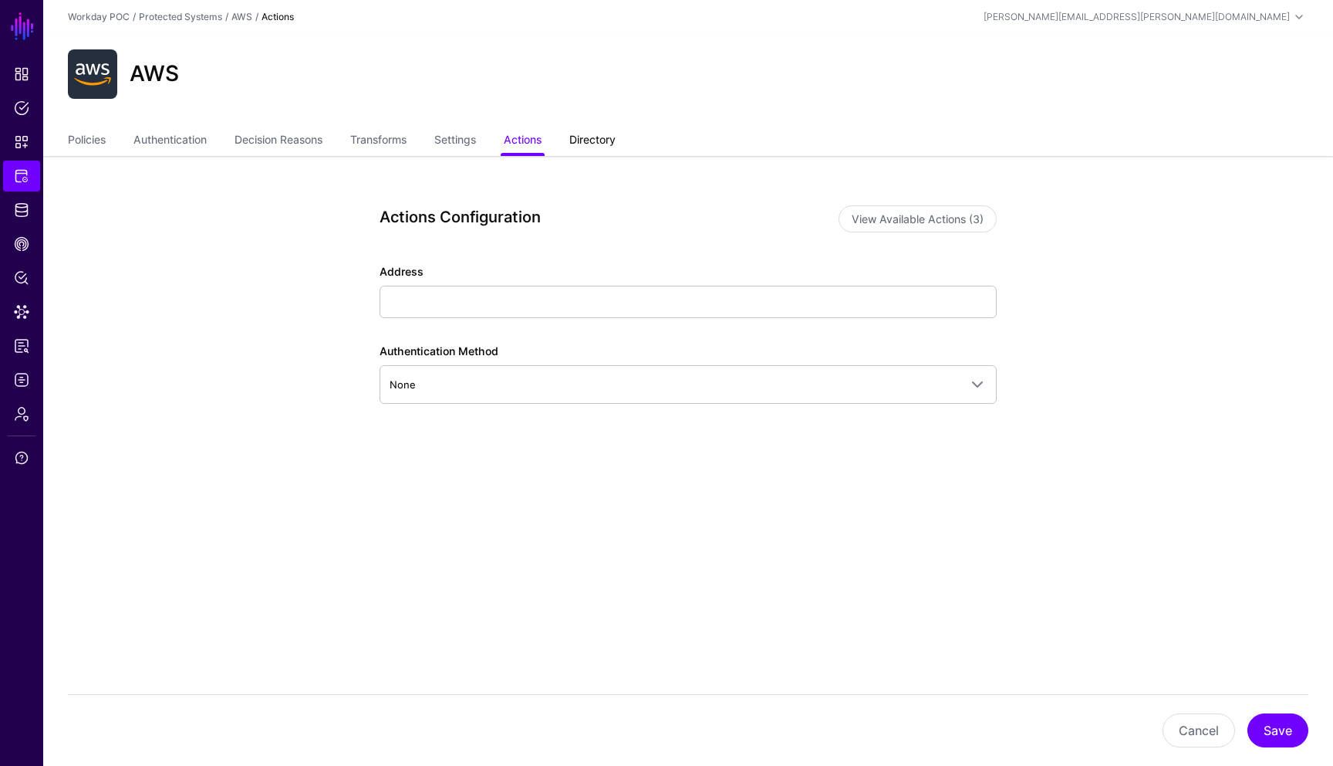
click at [609, 144] on link "Directory" at bounding box center [592, 141] width 46 height 29
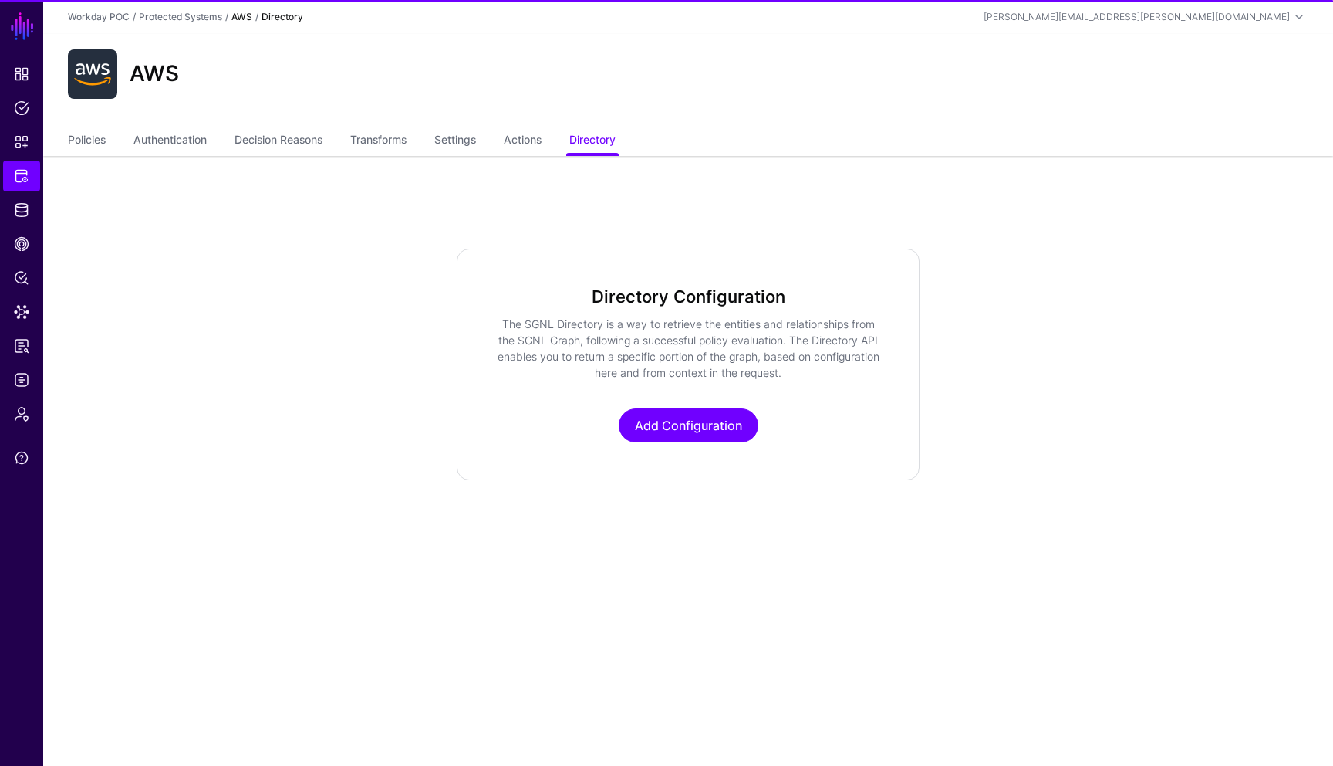
click at [306, 458] on app-integrations-item-directory "Directory Configuration The SGNL Directory is a way to retrieve the entities an…" at bounding box center [688, 364] width 1290 height 232
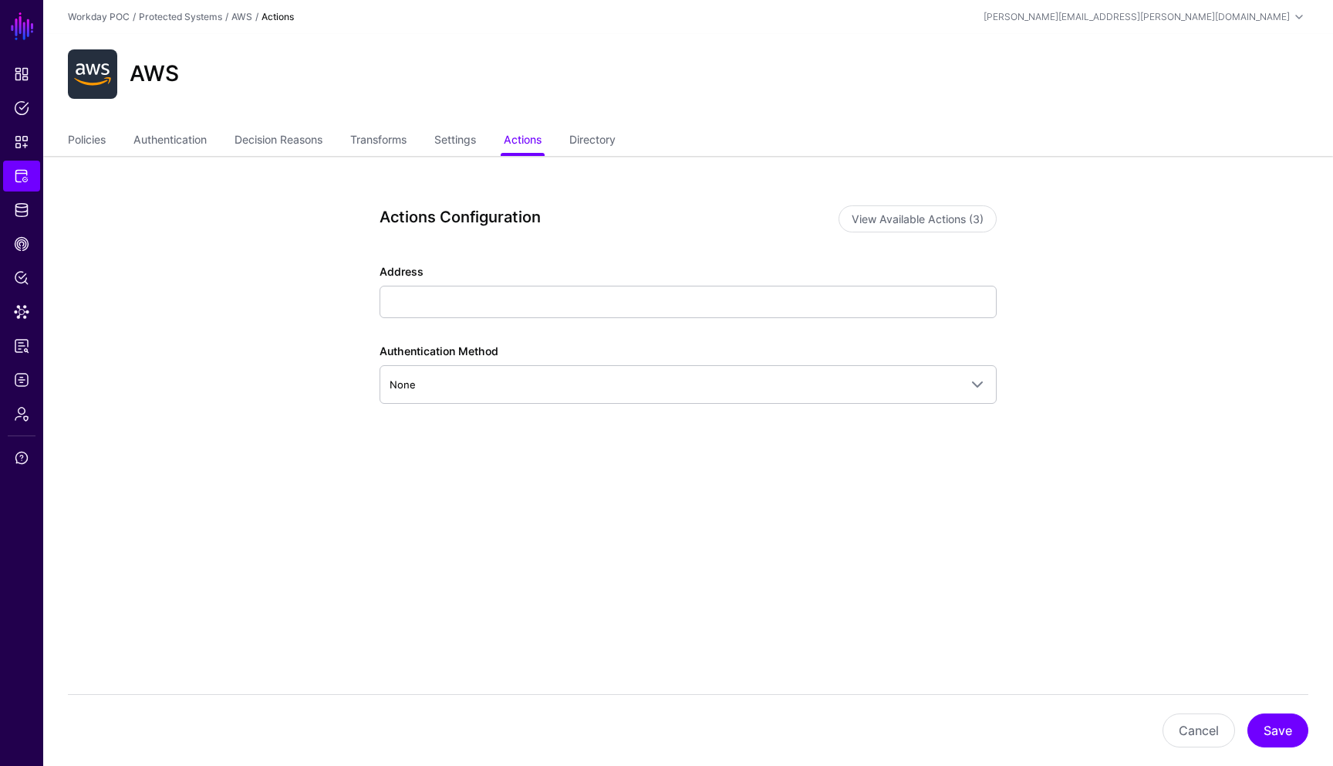
click at [200, 345] on app-integrations-item-actions "Actions Configuration View Available Actions (3) Address Authentication Method …" at bounding box center [688, 378] width 1290 height 445
